Goal: Check status: Check status

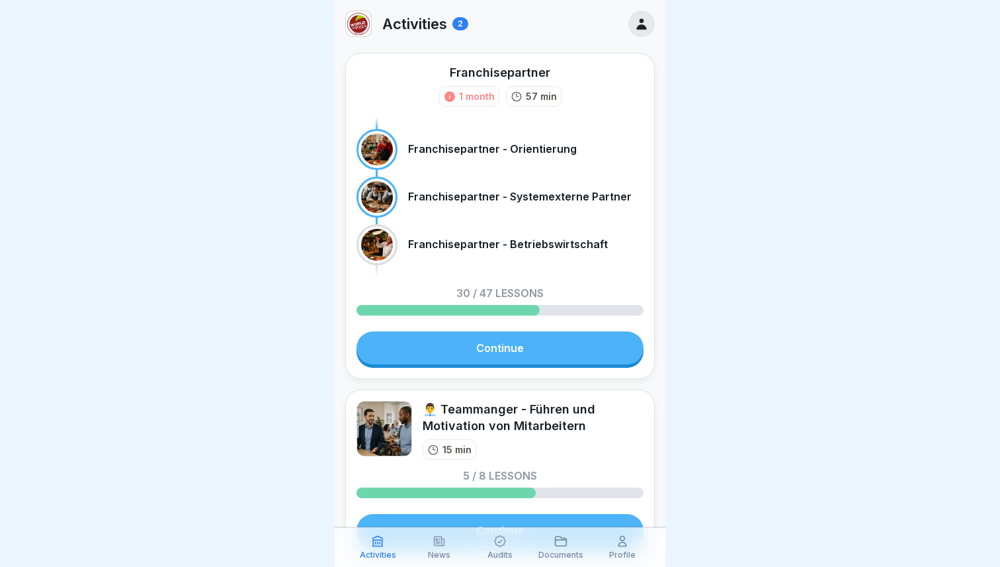
click at [500, 545] on icon at bounding box center [500, 541] width 13 height 13
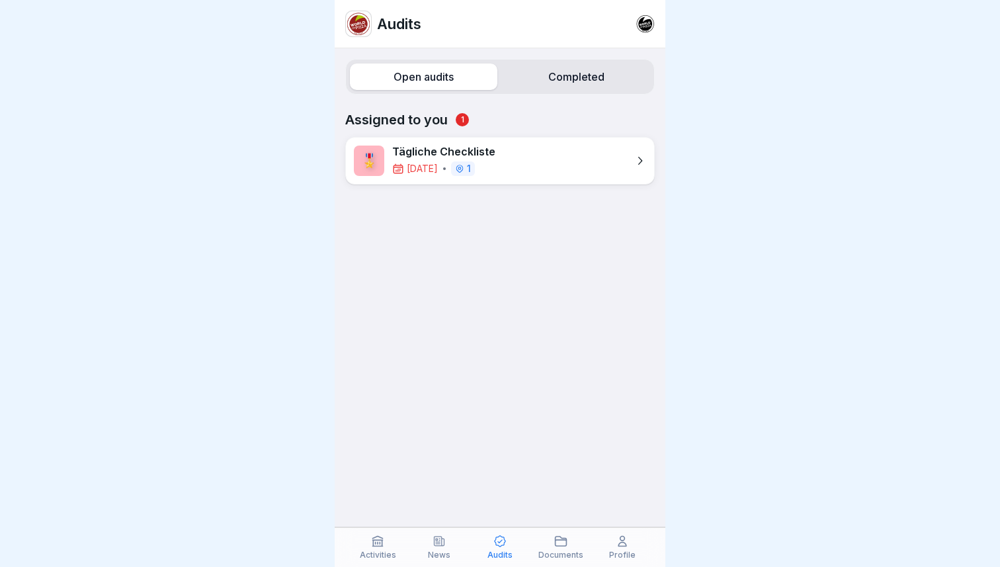
click at [582, 81] on label "Completed" at bounding box center [577, 77] width 148 height 26
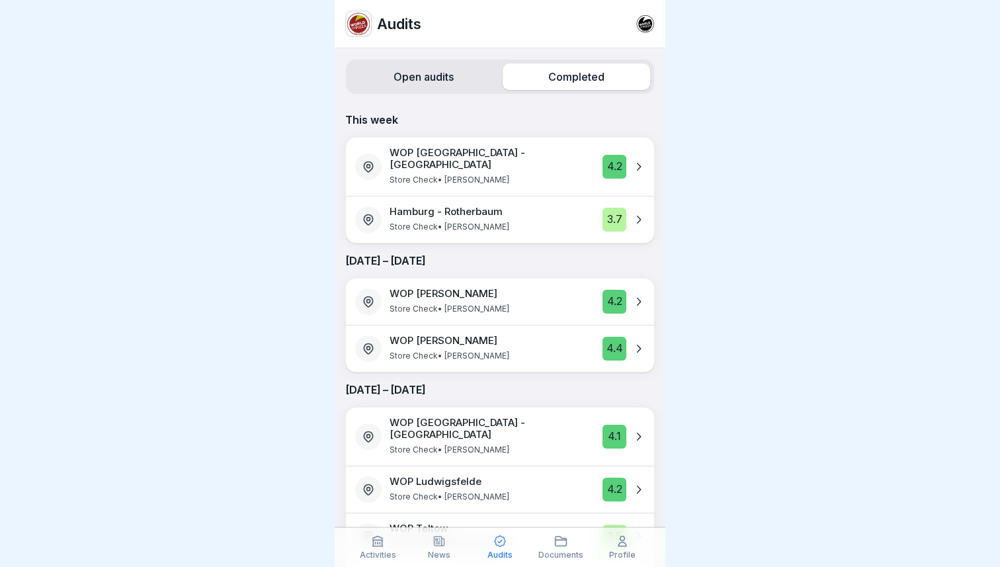
click at [439, 79] on label "Open audits" at bounding box center [424, 77] width 148 height 26
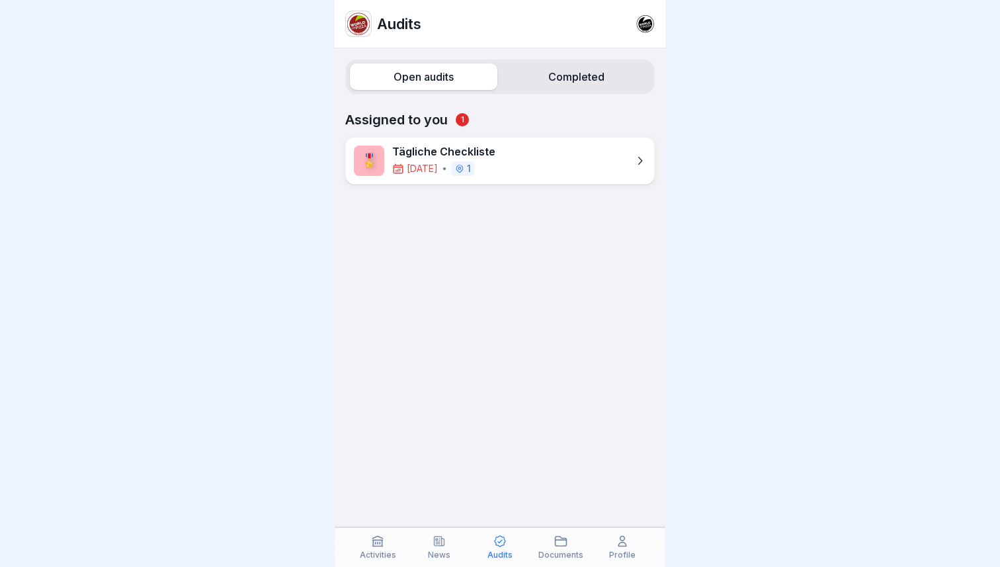
click at [514, 68] on label "Completed" at bounding box center [577, 77] width 148 height 26
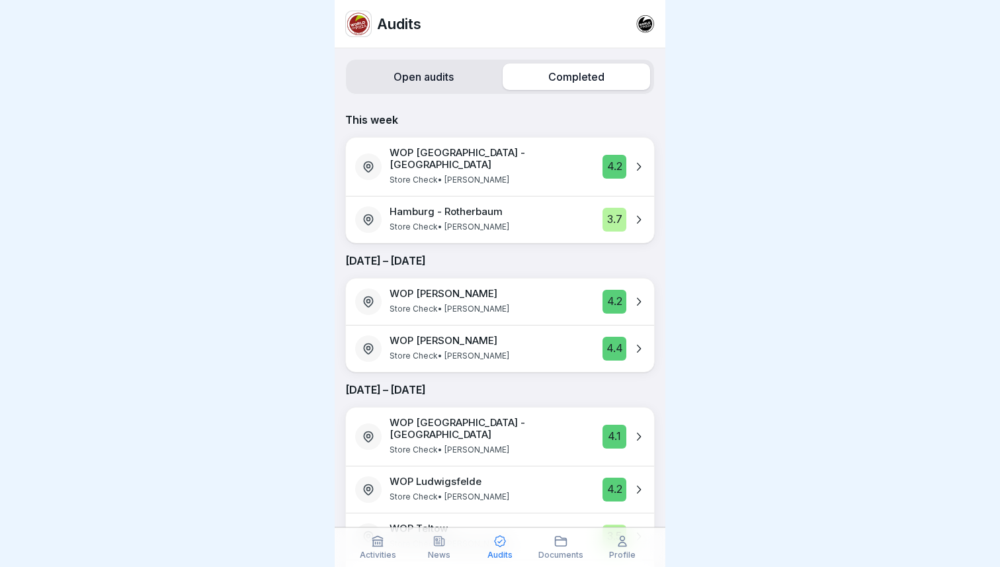
click at [412, 83] on label "Open audits" at bounding box center [424, 77] width 148 height 26
